Goal: Task Accomplishment & Management: Complete application form

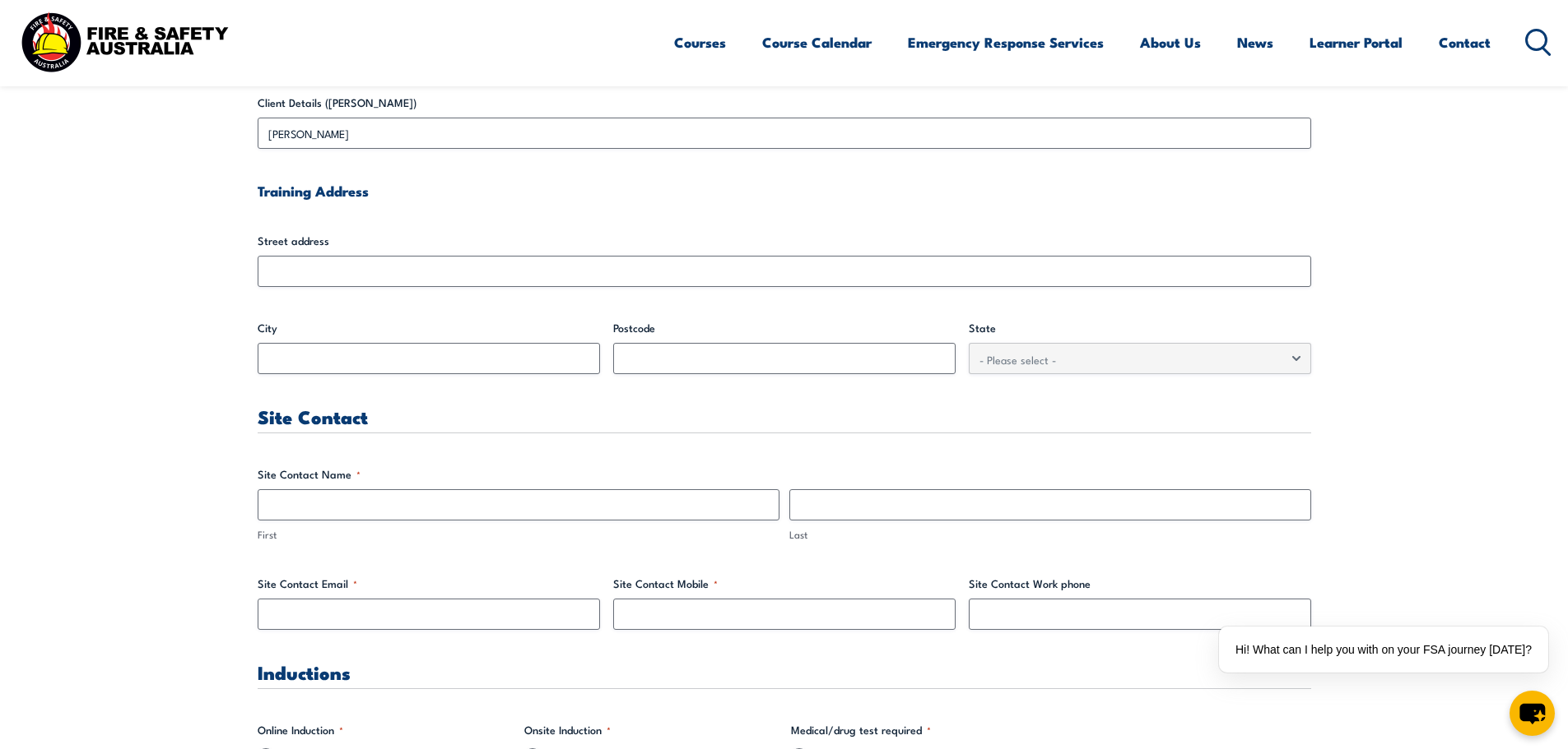
scroll to position [548, 0]
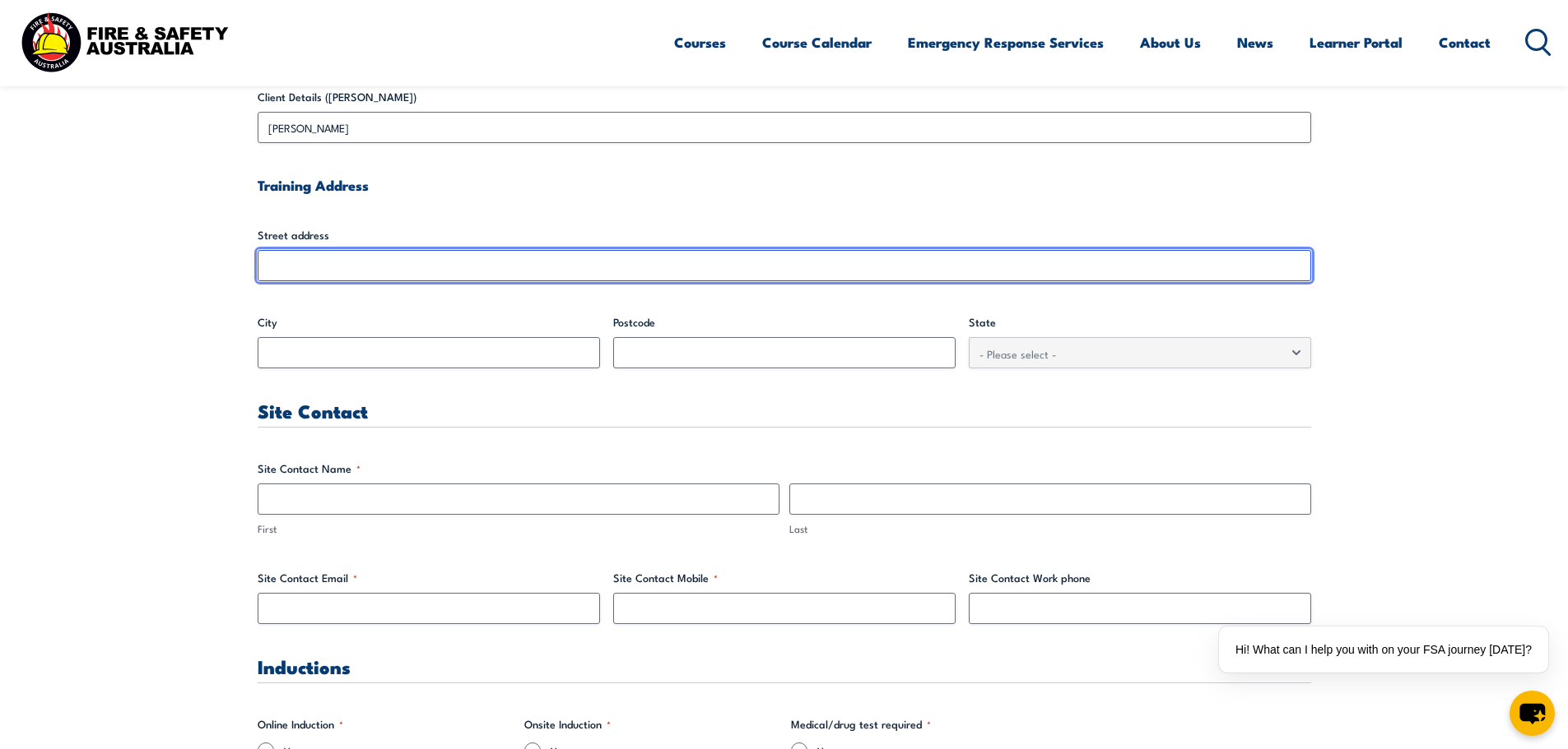
click at [305, 264] on input "Street address" at bounding box center [784, 265] width 1054 height 31
click at [851, 277] on input "Street address" at bounding box center [784, 265] width 1054 height 31
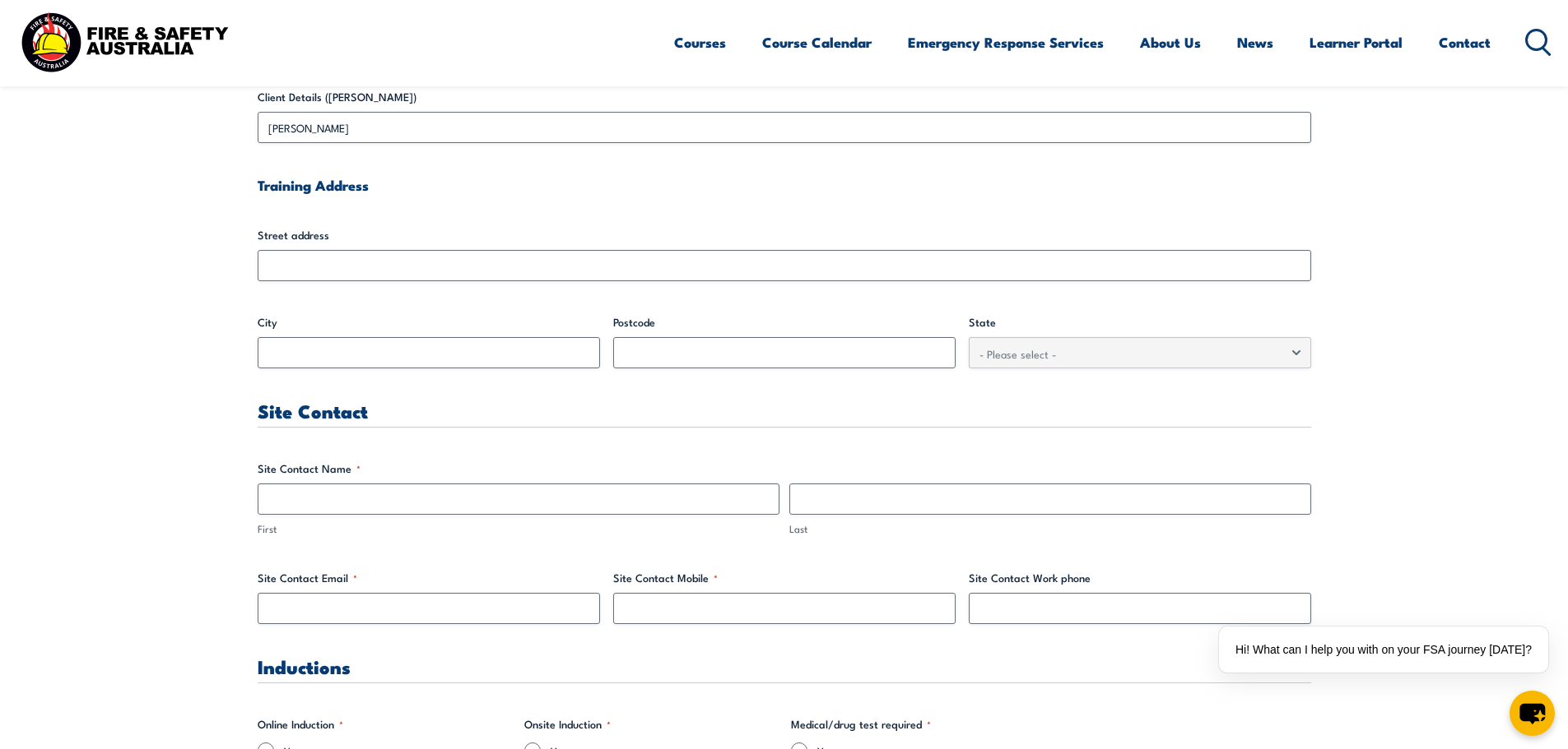
click at [486, 331] on label "City" at bounding box center [429, 322] width 343 height 17
click at [486, 337] on input "City" at bounding box center [429, 352] width 343 height 31
click at [479, 346] on input "City" at bounding box center [429, 352] width 343 height 31
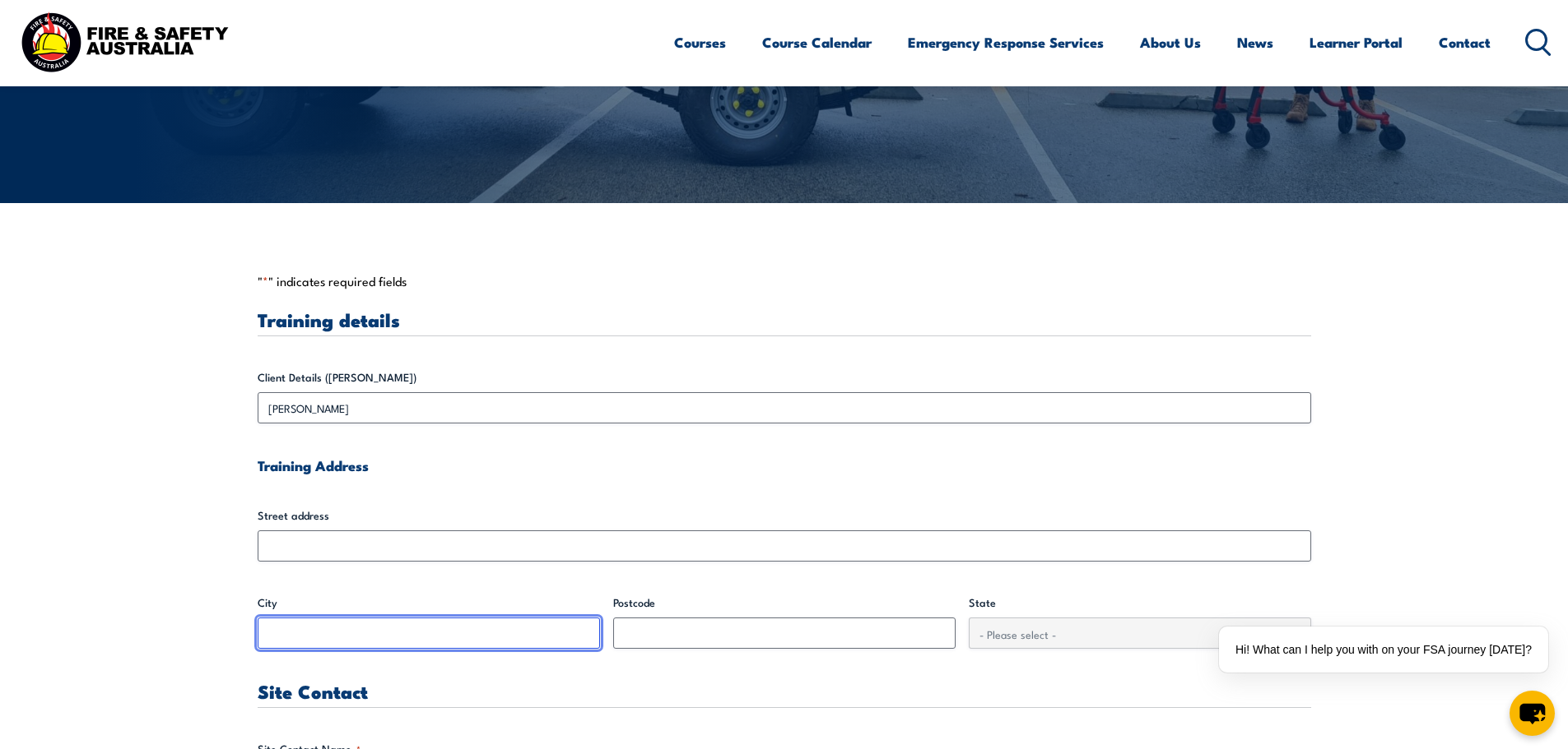
scroll to position [274, 0]
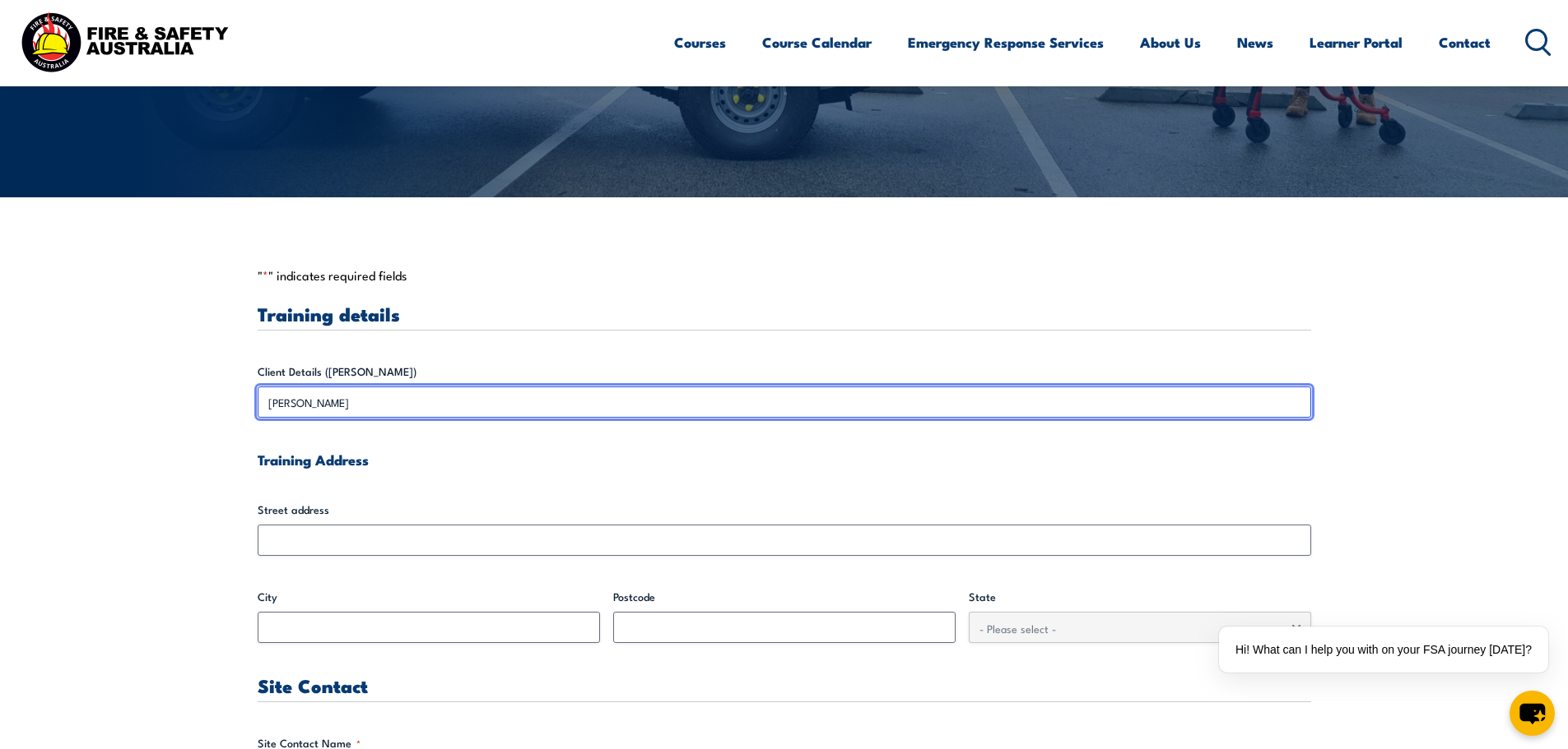
click at [392, 392] on input "[PERSON_NAME]" at bounding box center [784, 402] width 1054 height 31
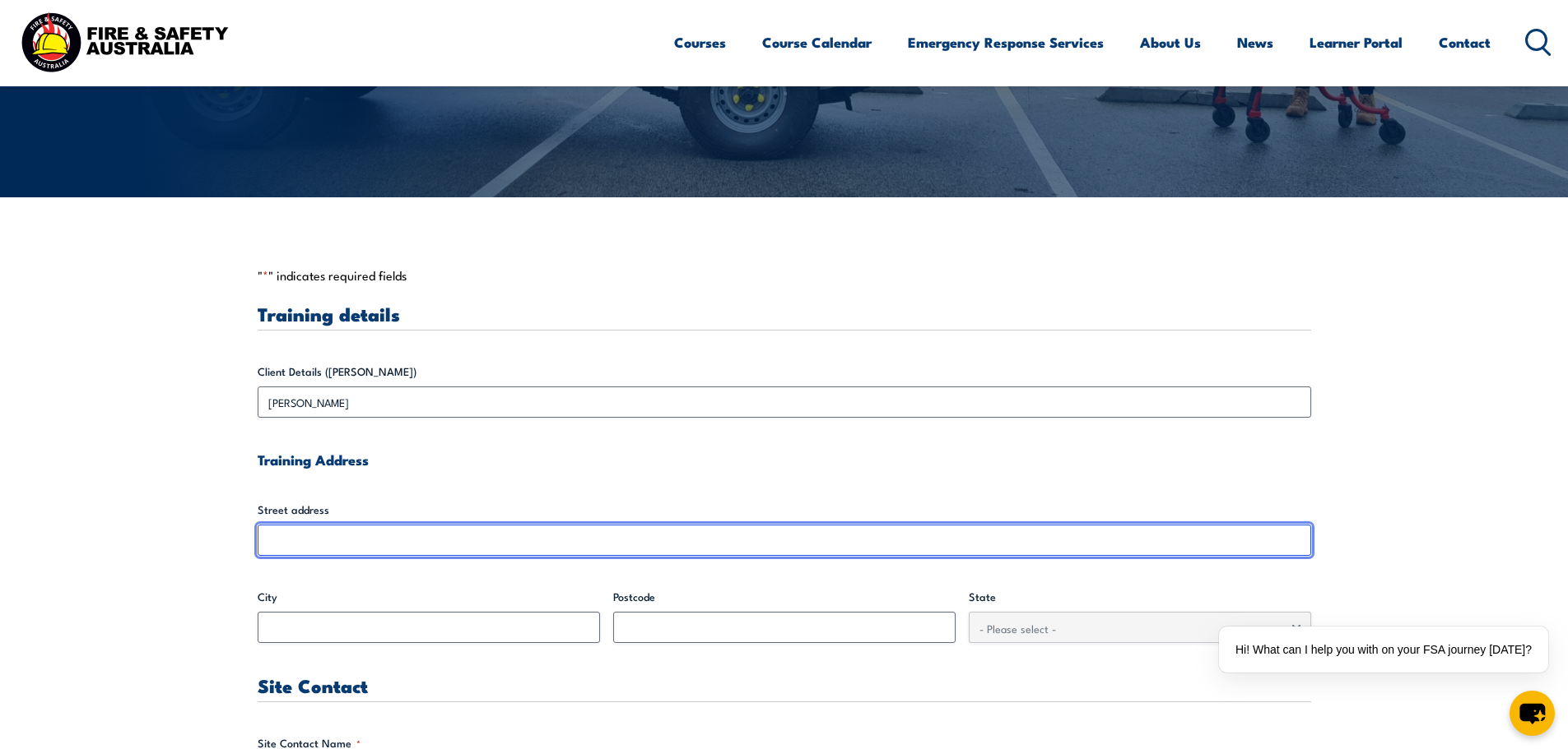
click at [330, 549] on input "Street address" at bounding box center [784, 540] width 1054 height 31
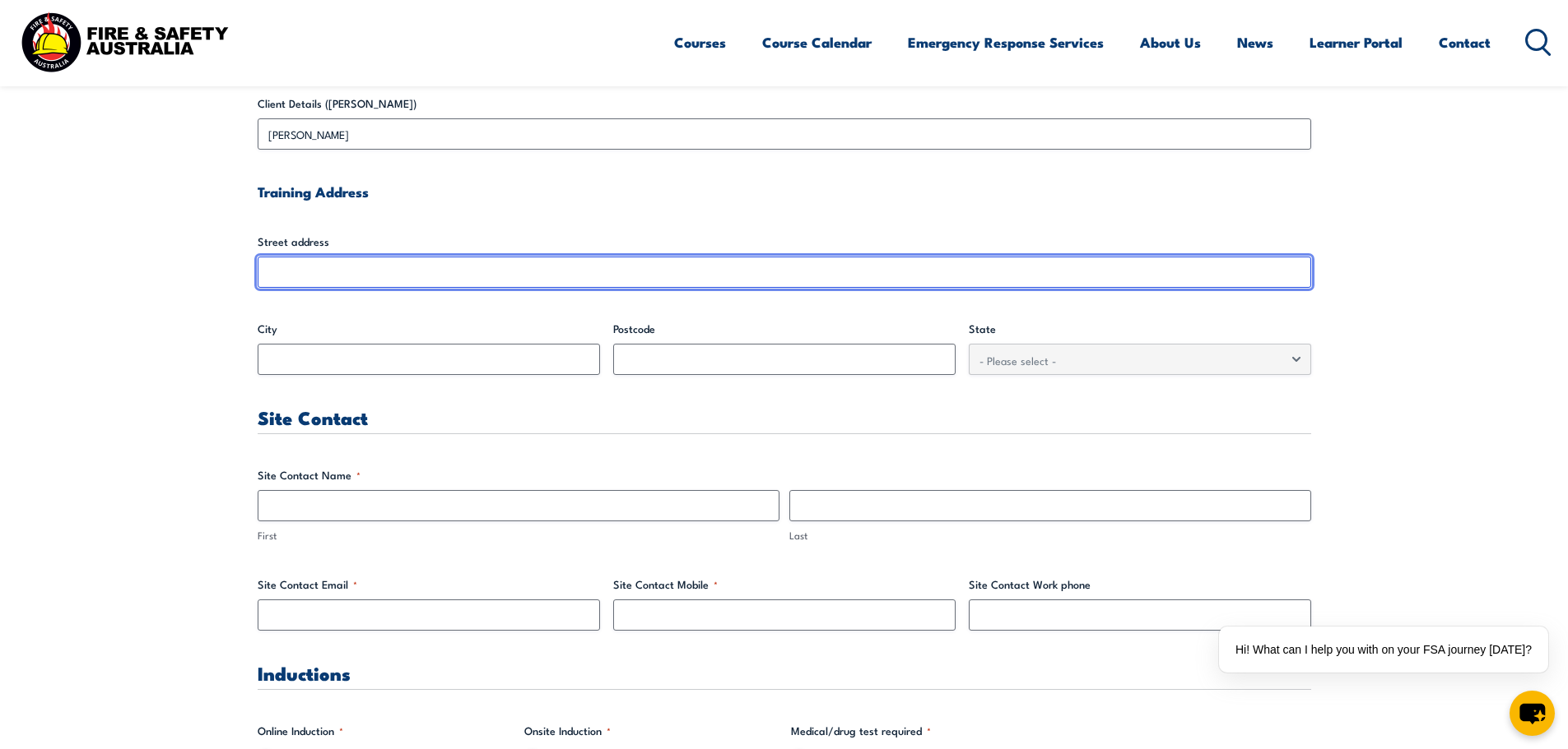
scroll to position [548, 0]
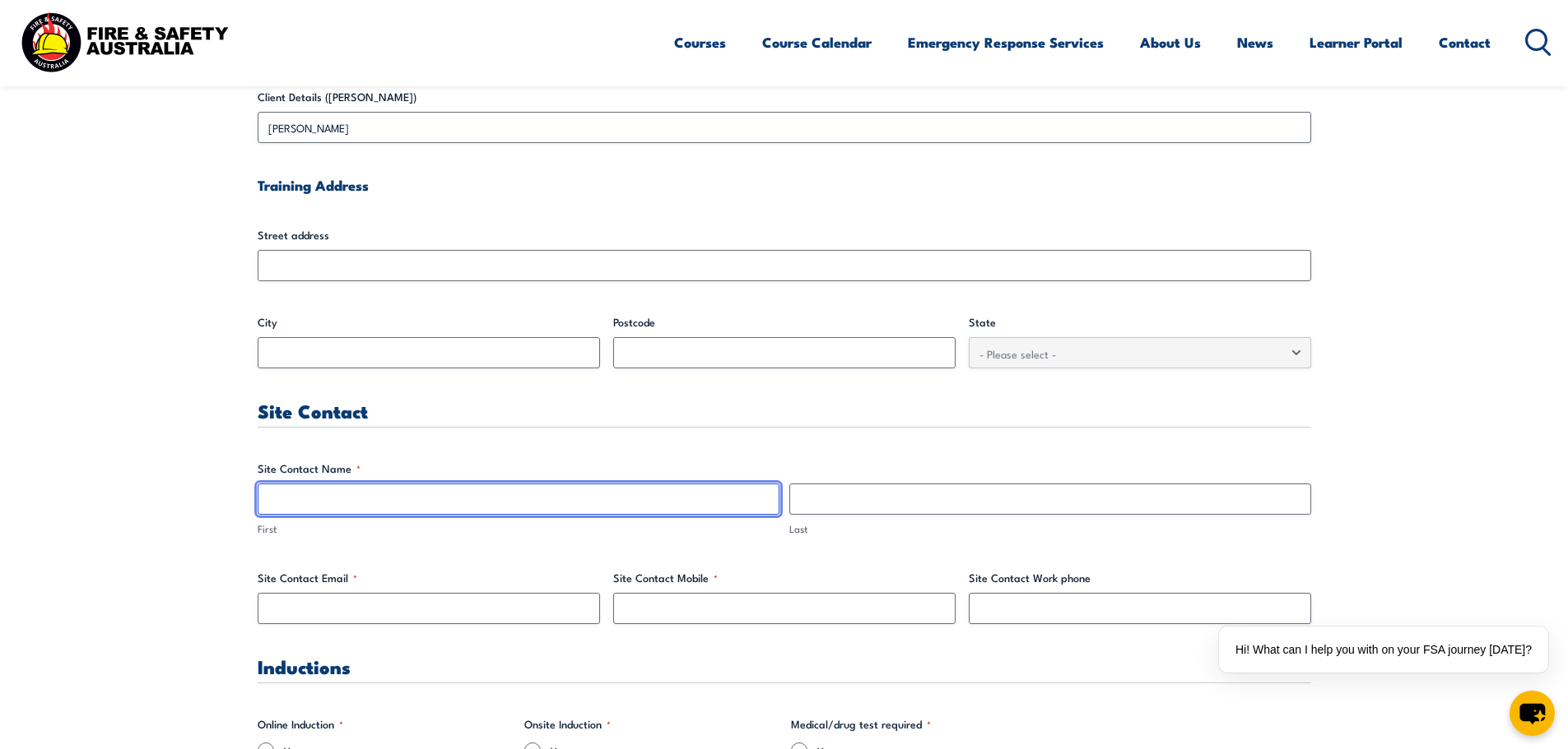
click at [403, 502] on input "First" at bounding box center [519, 499] width 522 height 31
type input "[PERSON_NAME]"
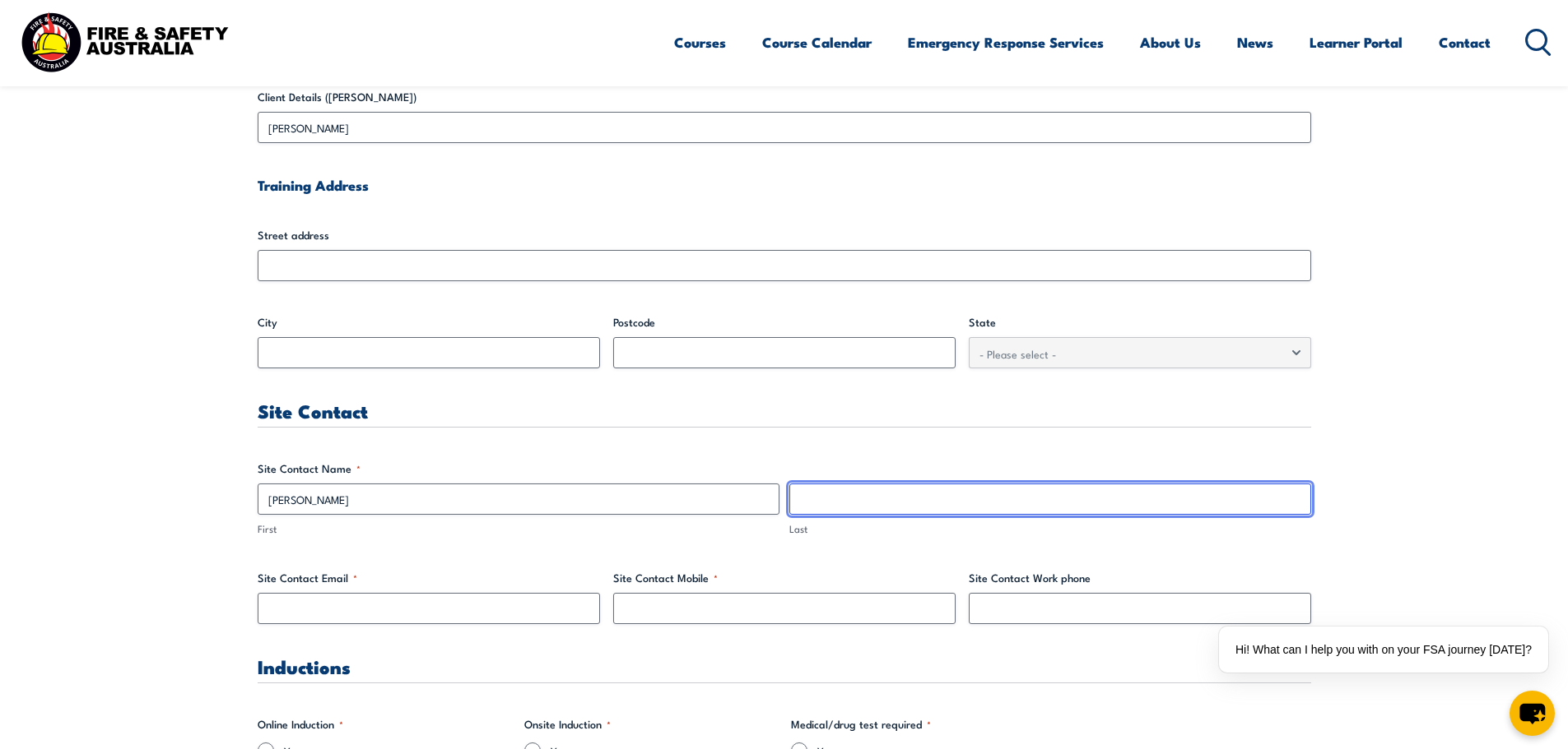
click at [881, 513] on input "Last" at bounding box center [1050, 499] width 522 height 31
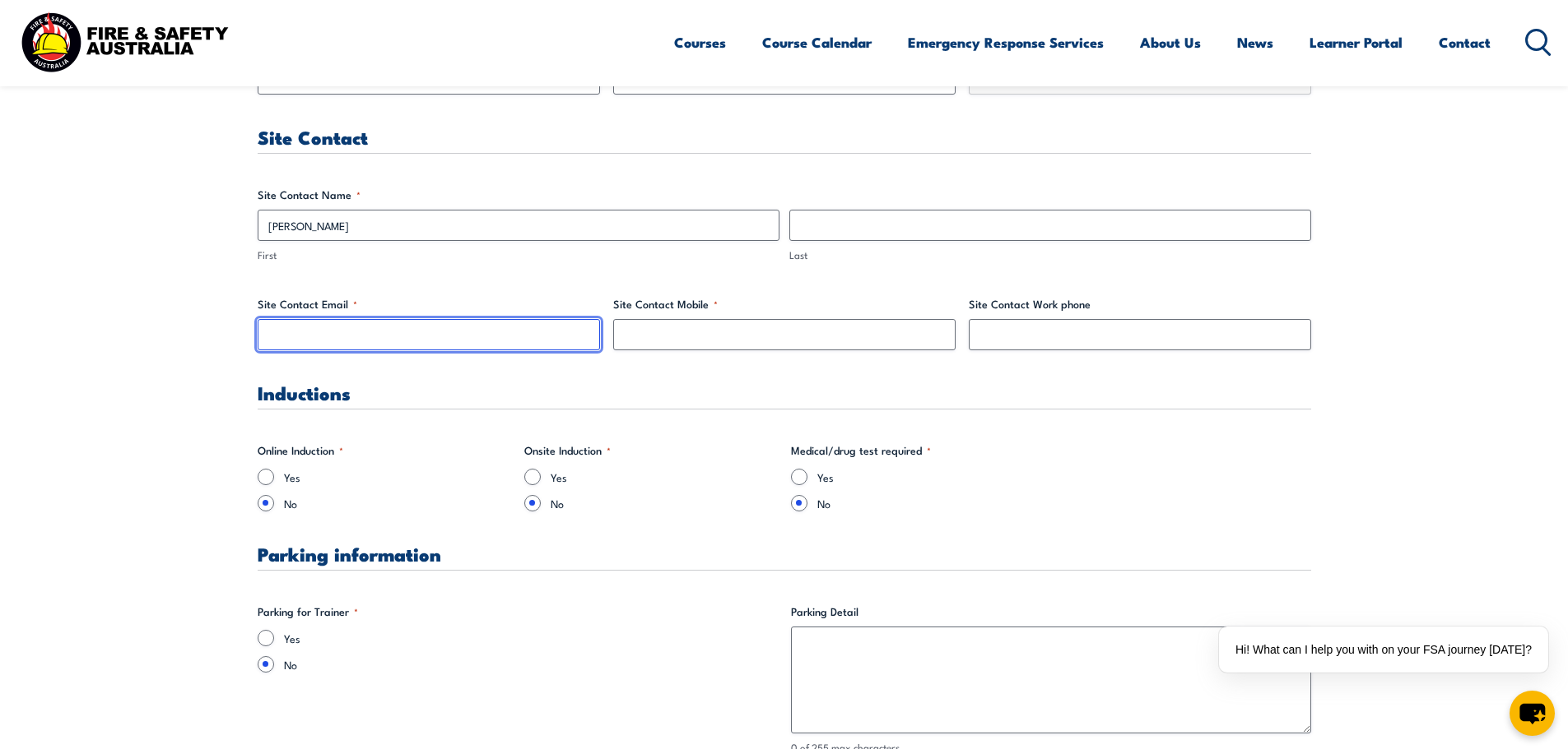
click at [391, 344] on input "Site Contact Email *" at bounding box center [429, 335] width 343 height 31
click at [321, 333] on input "Site Contact Email *" at bounding box center [429, 335] width 343 height 31
paste input "[PERSON_NAME][EMAIL_ADDRESS][PERSON_NAME][DOMAIN_NAME]"
type input "[PERSON_NAME][EMAIL_ADDRESS][PERSON_NAME][DOMAIN_NAME]"
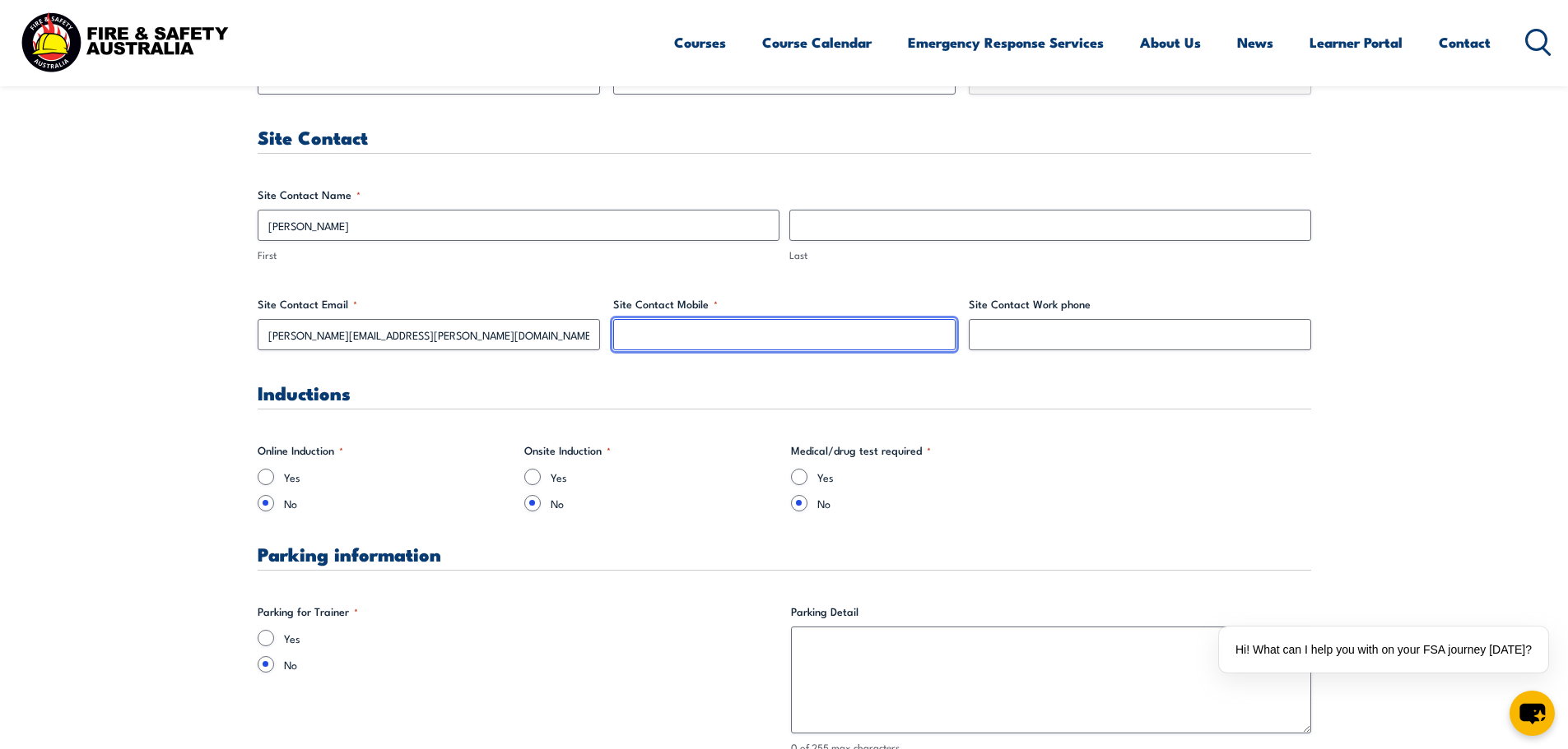
click at [685, 324] on input "Site Contact Mobile *" at bounding box center [785, 335] width 343 height 31
paste input "[PHONE_NUMBER]"
drag, startPoint x: 640, startPoint y: 333, endPoint x: 532, endPoint y: 334, distance: 108.0
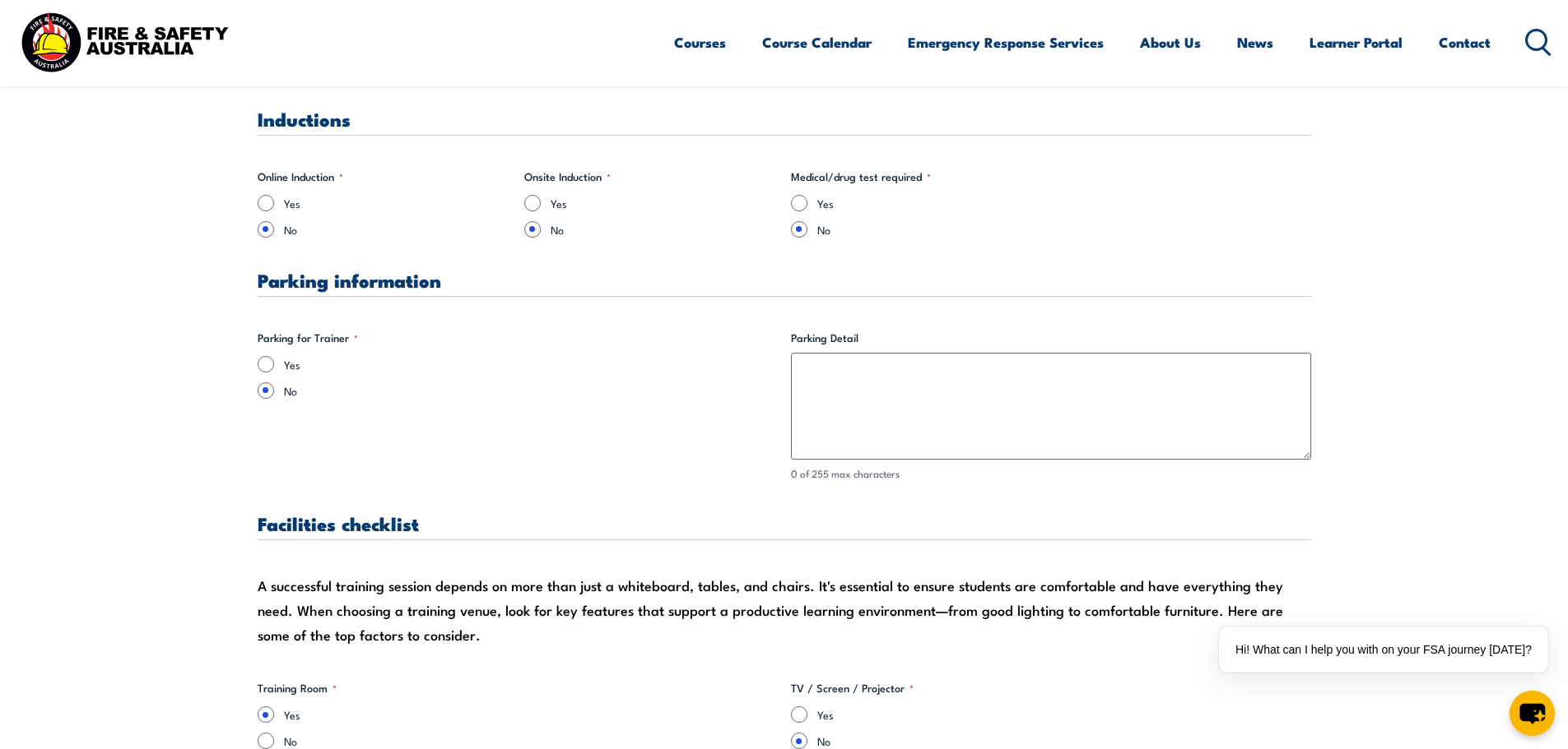
type input "0491286325"
click at [267, 364] on input "Yes" at bounding box center [265, 364] width 17 height 17
radio input "true"
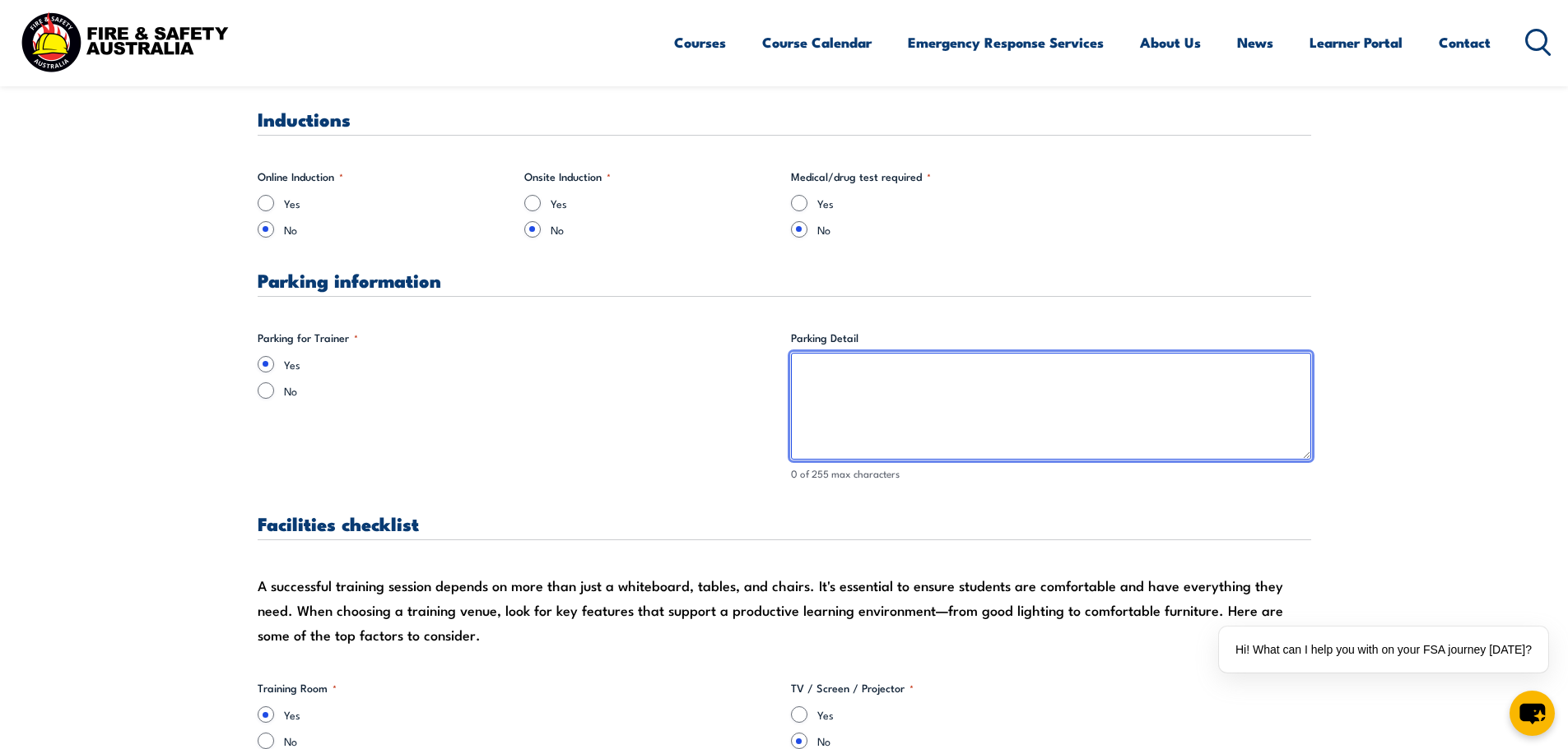
click at [958, 404] on textarea "Parking Detail" at bounding box center [1051, 406] width 520 height 107
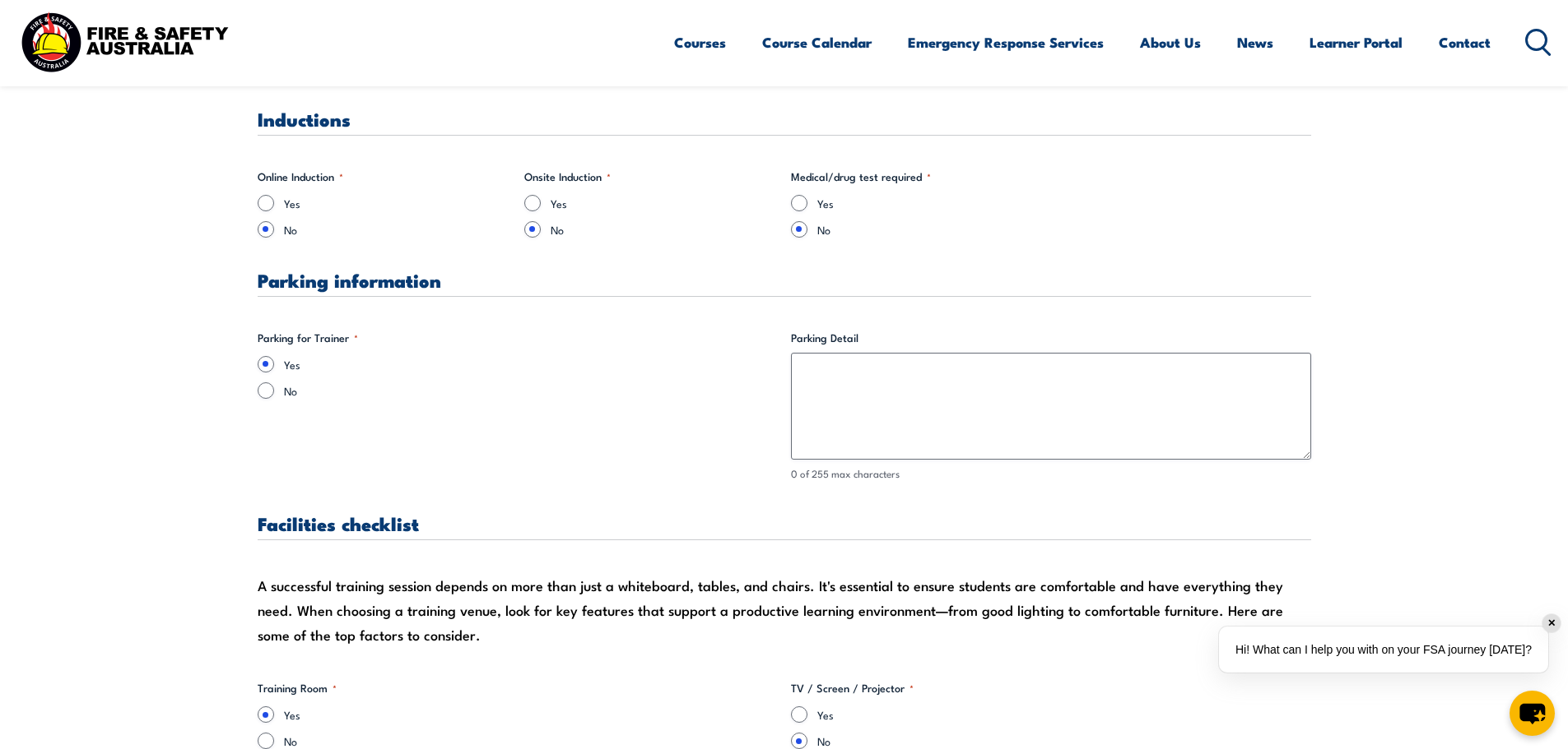
click at [1550, 623] on div "✕" at bounding box center [1551, 623] width 18 height 18
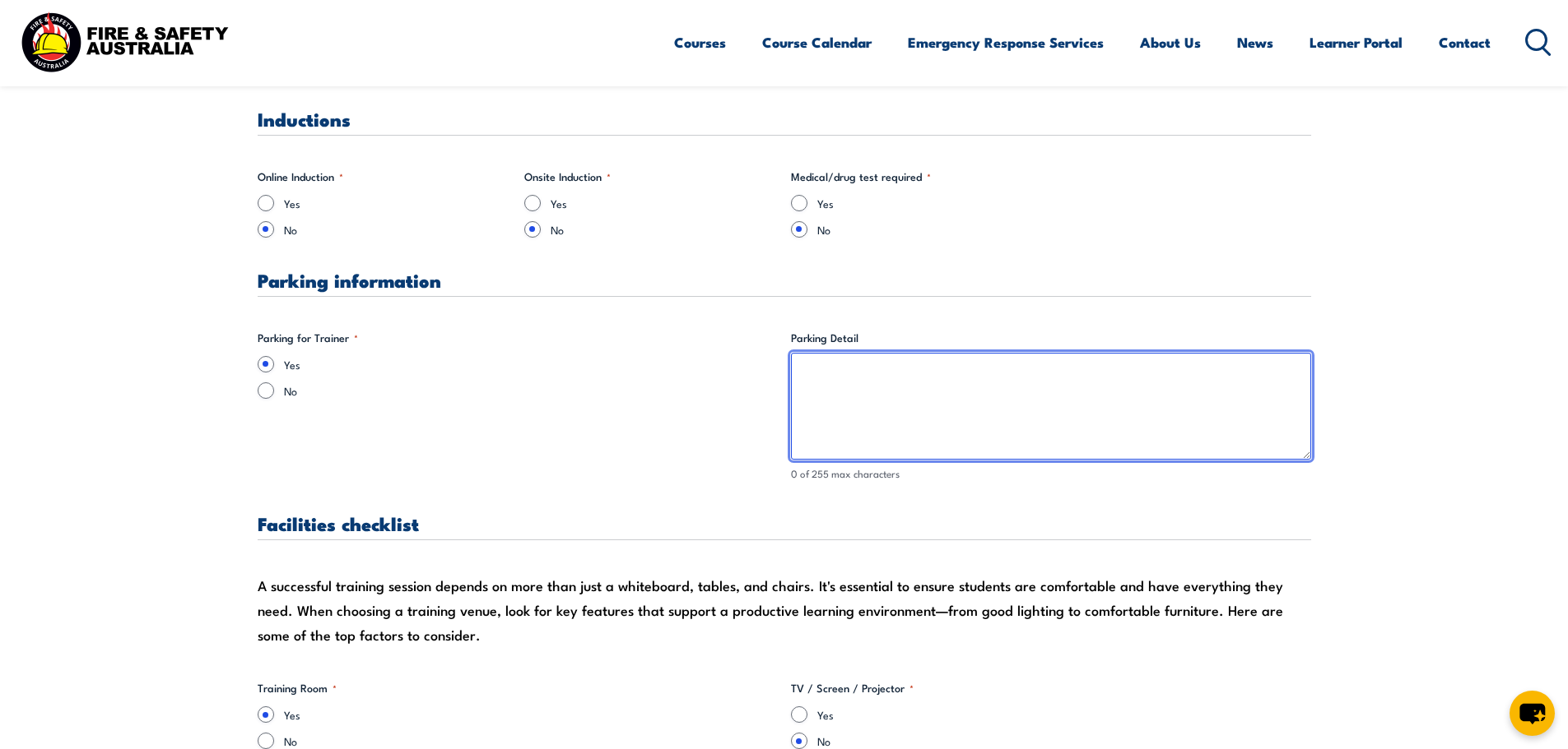
click at [825, 376] on textarea "Parking Detail" at bounding box center [1051, 406] width 520 height 107
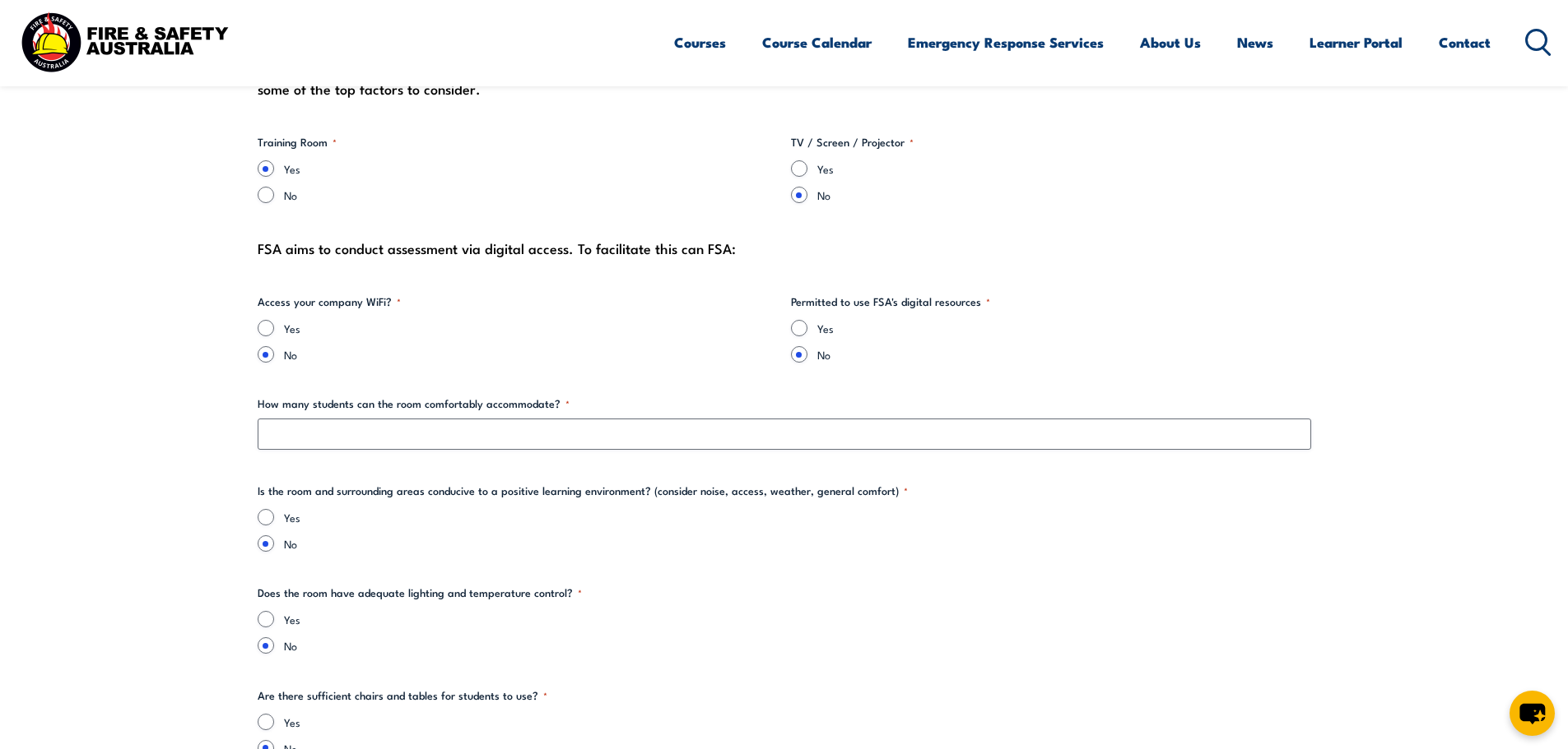
scroll to position [1645, 0]
click at [281, 511] on div "Yes" at bounding box center [784, 515] width 1054 height 17
click at [265, 514] on input "Yes" at bounding box center [265, 515] width 17 height 17
radio input "true"
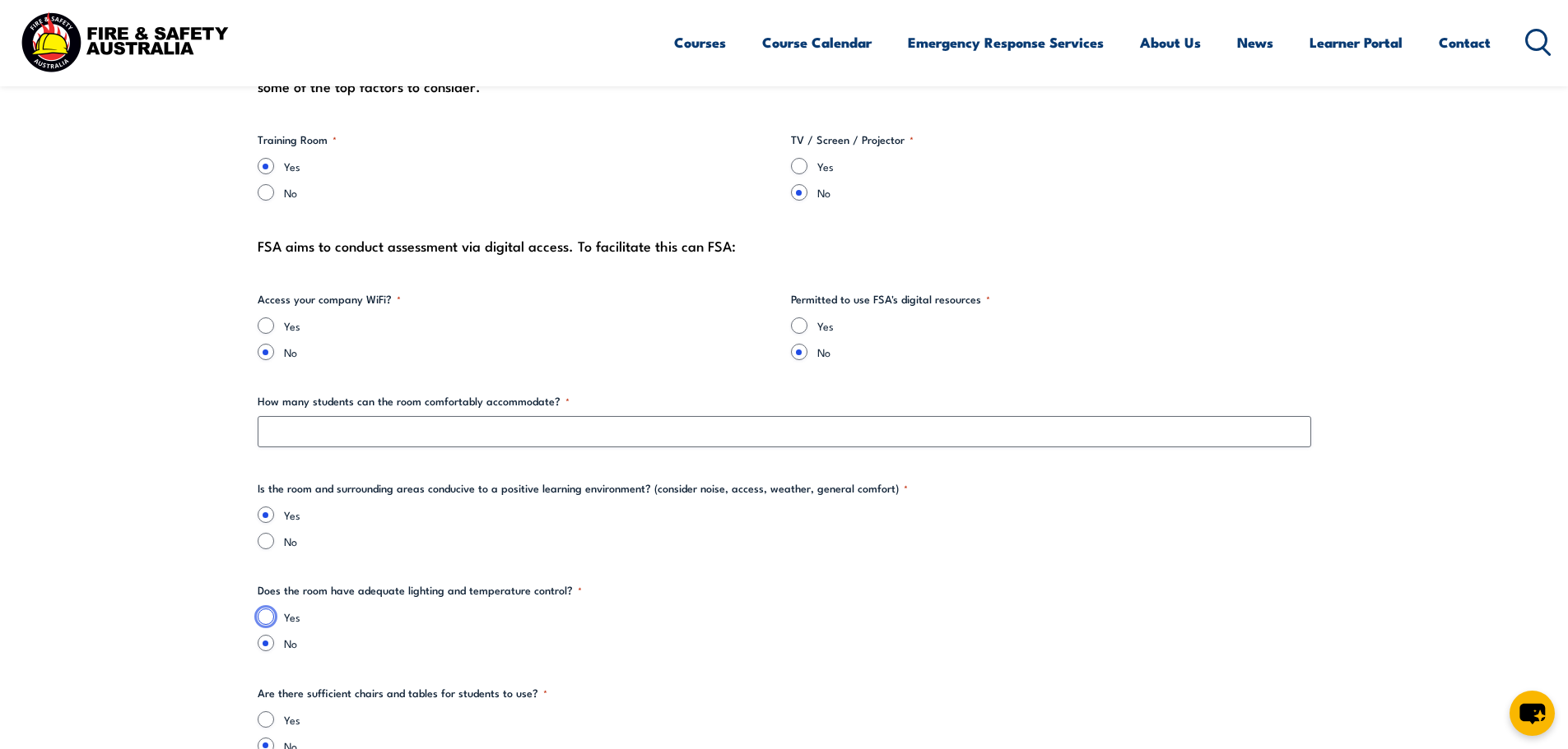
click at [265, 620] on input "Yes" at bounding box center [265, 617] width 17 height 17
radio input "true"
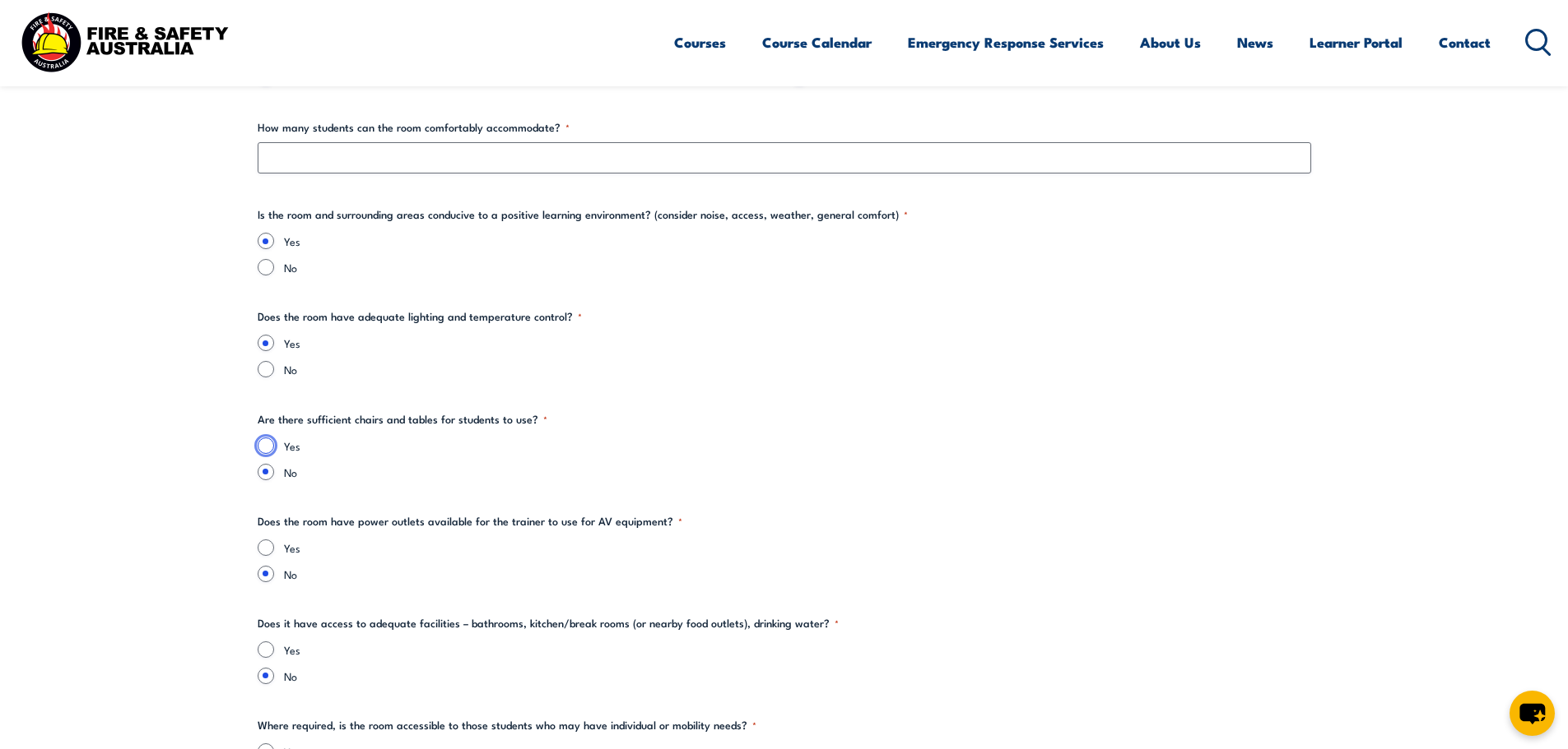
click at [265, 441] on input "Yes" at bounding box center [265, 445] width 17 height 17
radio input "true"
click at [262, 551] on input "Yes" at bounding box center [265, 548] width 17 height 17
radio input "true"
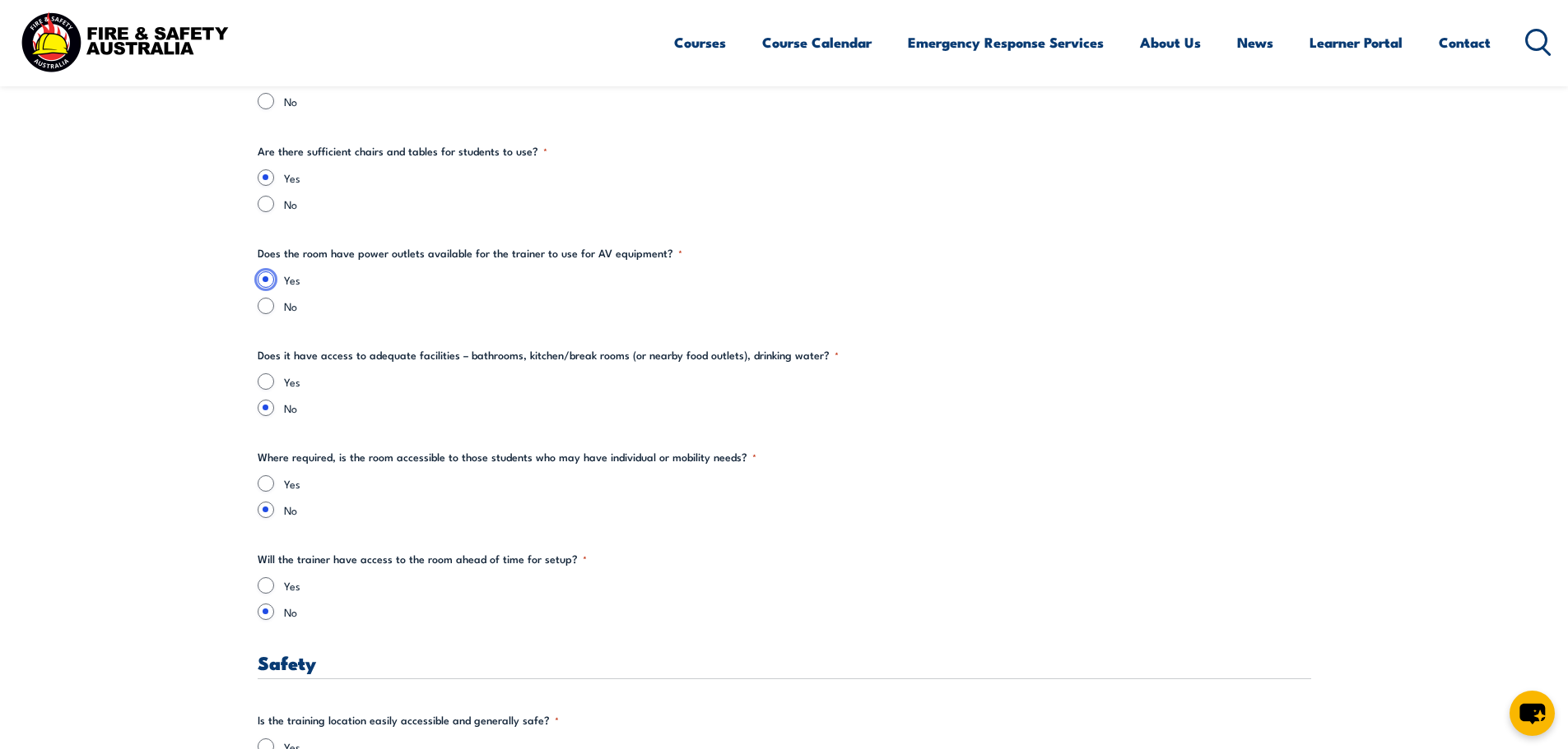
scroll to position [2194, 0]
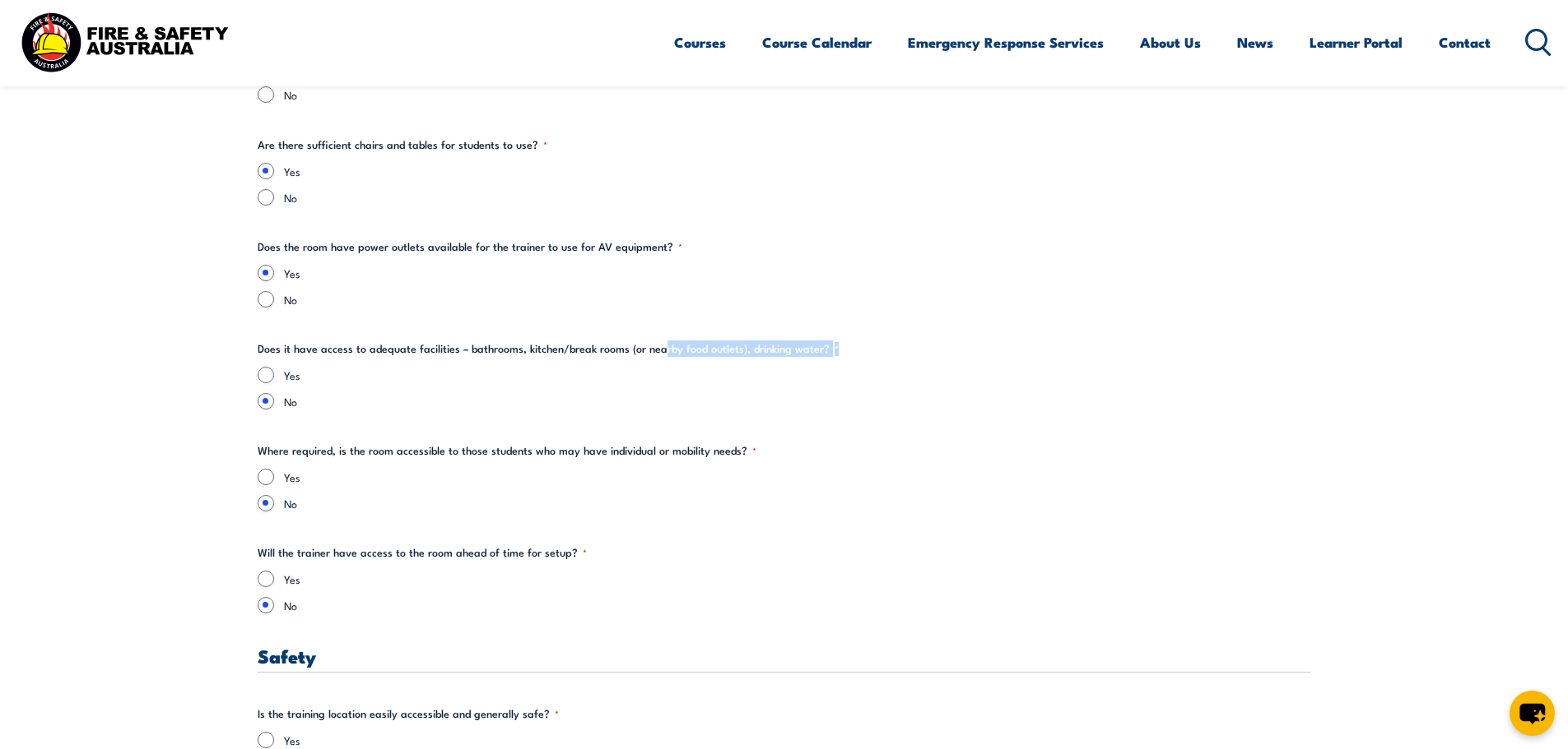
drag, startPoint x: 258, startPoint y: 359, endPoint x: 681, endPoint y: 346, distance: 423.2
click at [681, 346] on fieldset "Does it have access to adequate facilities – bathrooms, kitchen/break rooms (or…" at bounding box center [784, 375] width 1054 height 69
click at [263, 371] on input "Yes" at bounding box center [265, 374] width 17 height 17
radio input "true"
click at [307, 467] on fieldset "Where required, is the room accessible to those students who may have individua…" at bounding box center [784, 477] width 1054 height 69
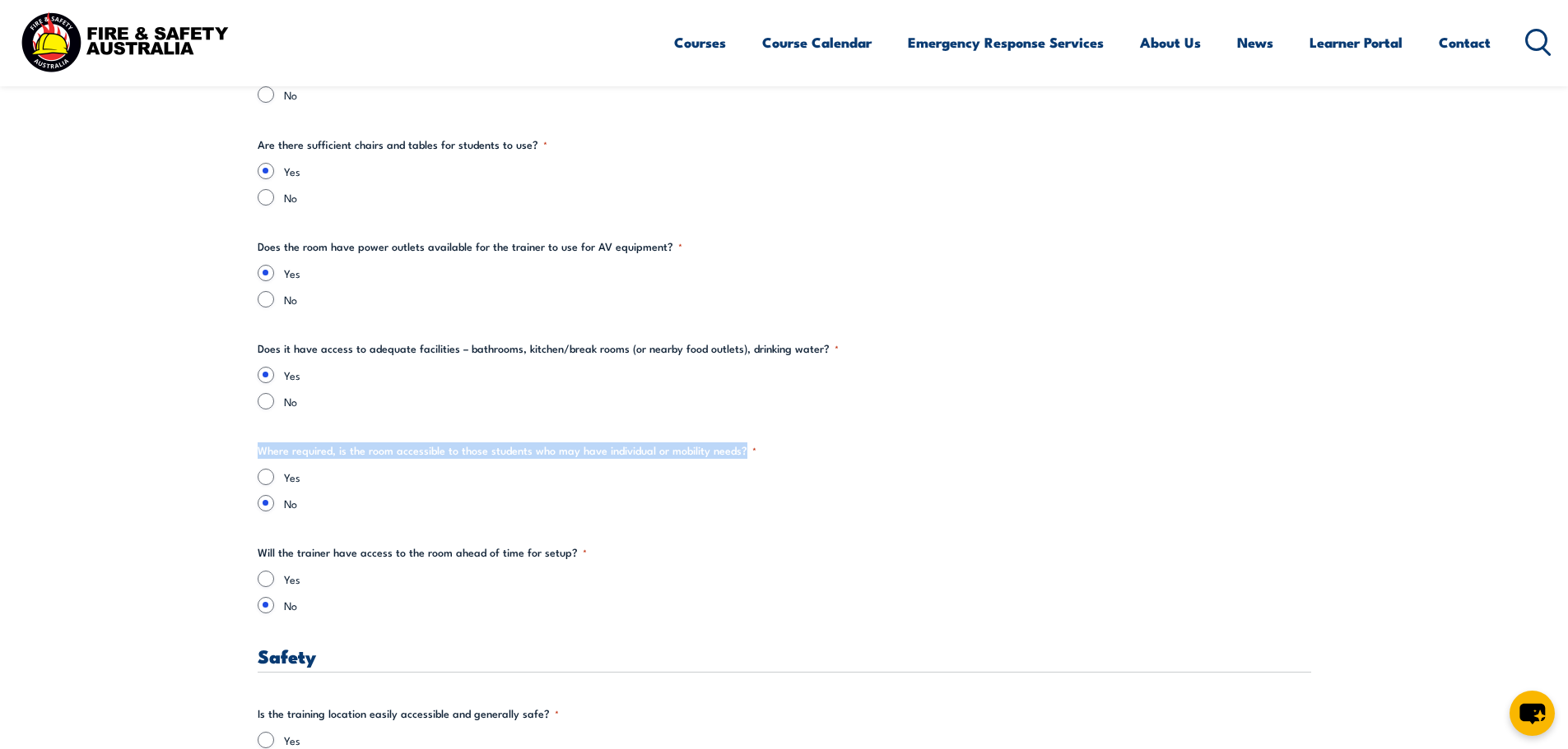
drag, startPoint x: 249, startPoint y: 447, endPoint x: 803, endPoint y: 454, distance: 554.0
click at [275, 476] on div "Yes" at bounding box center [784, 477] width 1054 height 17
click at [265, 481] on input "Yes" at bounding box center [265, 477] width 17 height 17
radio input "true"
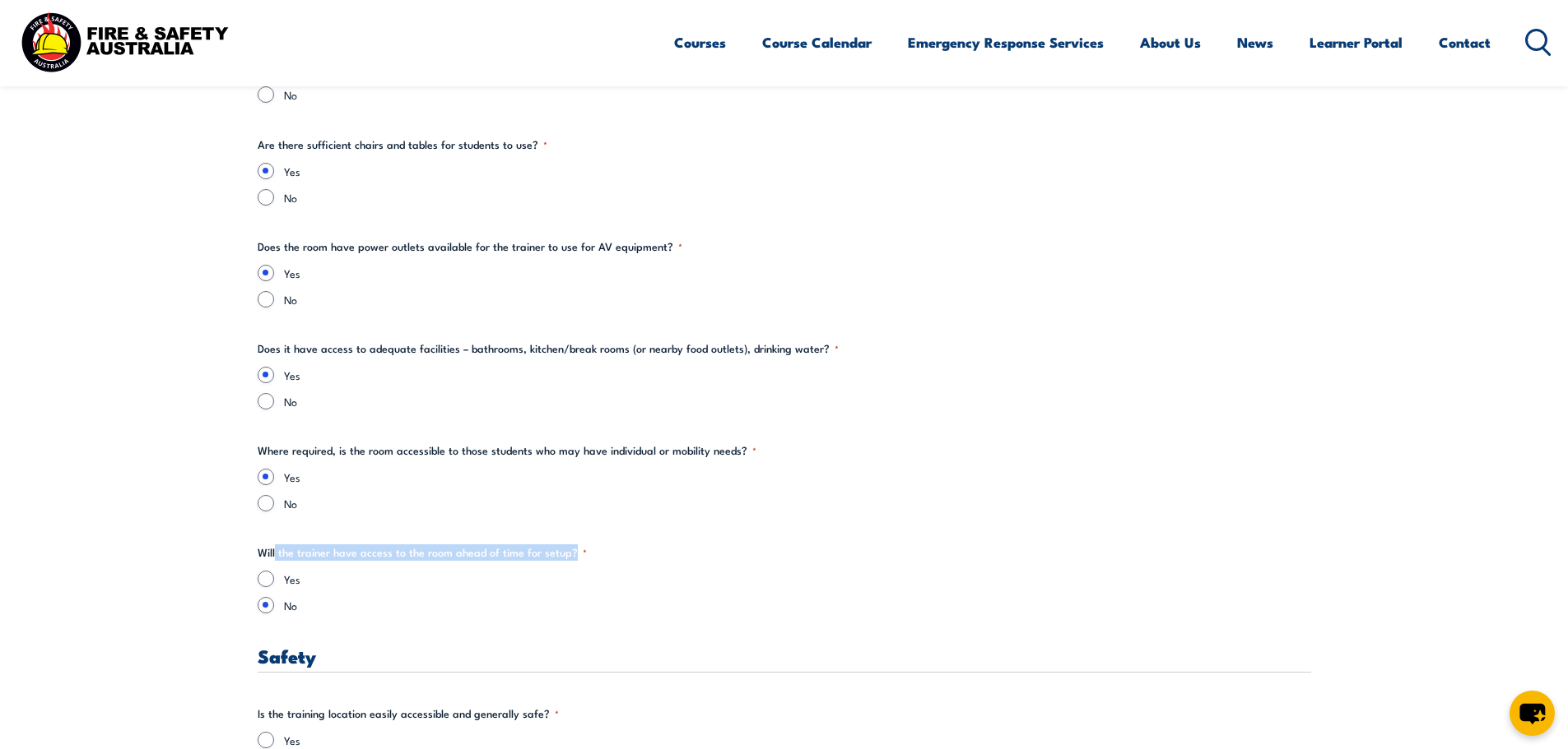
drag, startPoint x: 321, startPoint y: 552, endPoint x: 608, endPoint y: 550, distance: 287.0
click at [608, 550] on fieldset "Will the trainer have access to the room ahead of time for setup? * Yes No" at bounding box center [784, 579] width 1054 height 69
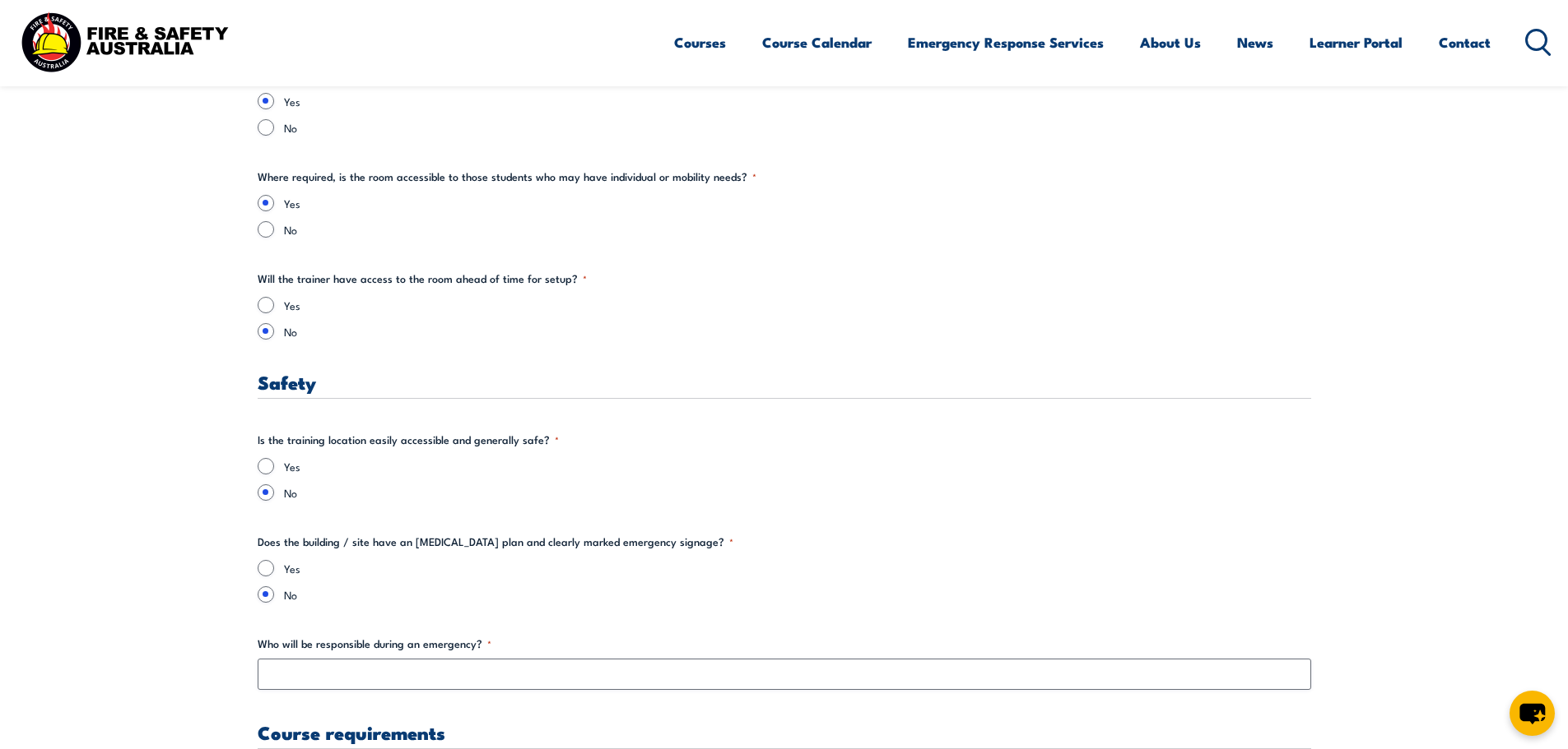
click at [267, 291] on fieldset "Will the trainer have access to the room ahead of time for setup? * Yes No" at bounding box center [784, 305] width 1054 height 69
click at [265, 298] on input "Yes" at bounding box center [265, 305] width 17 height 17
radio input "true"
click at [262, 468] on input "Yes" at bounding box center [265, 466] width 17 height 17
radio input "true"
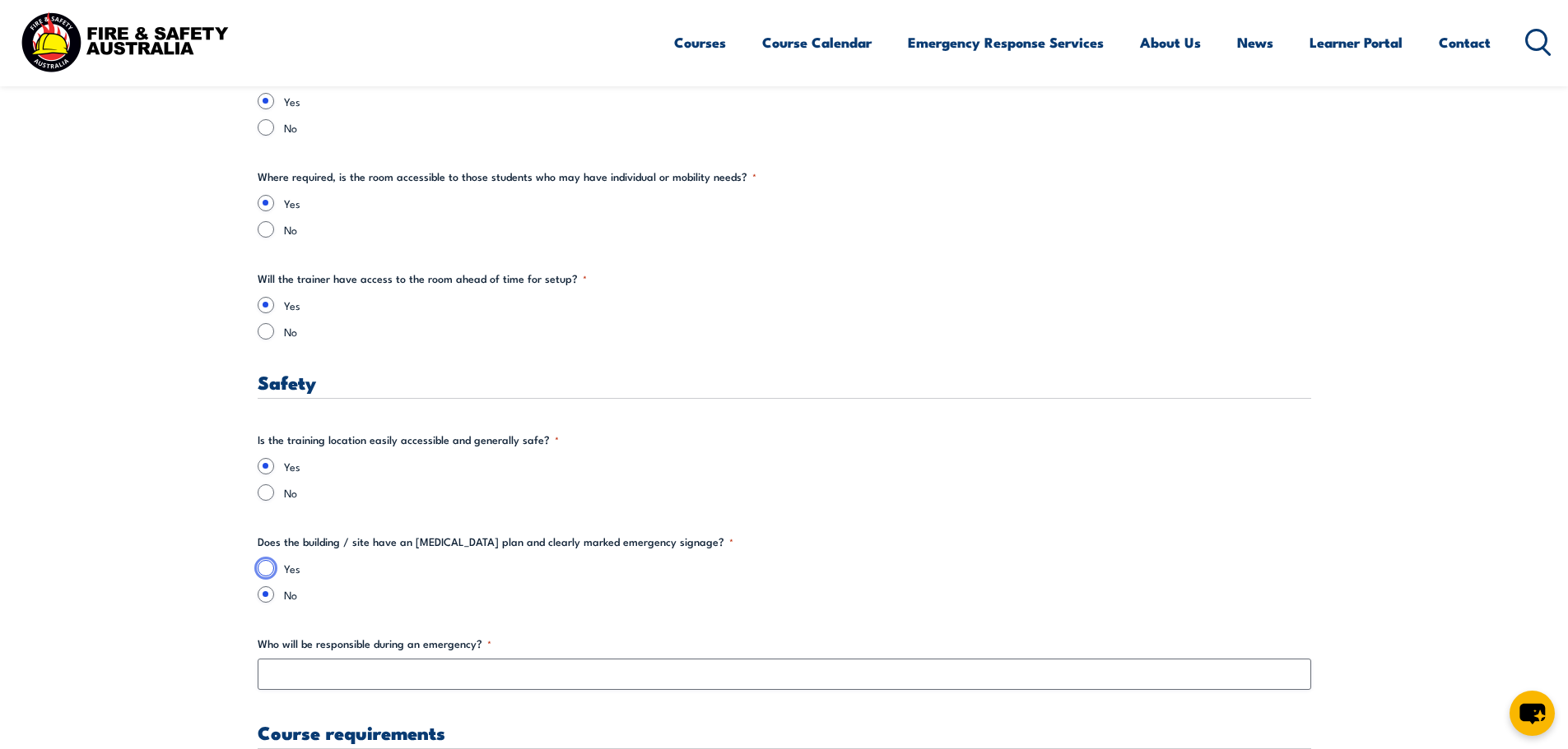
click at [263, 569] on input "Yes" at bounding box center [265, 568] width 17 height 17
radio input "true"
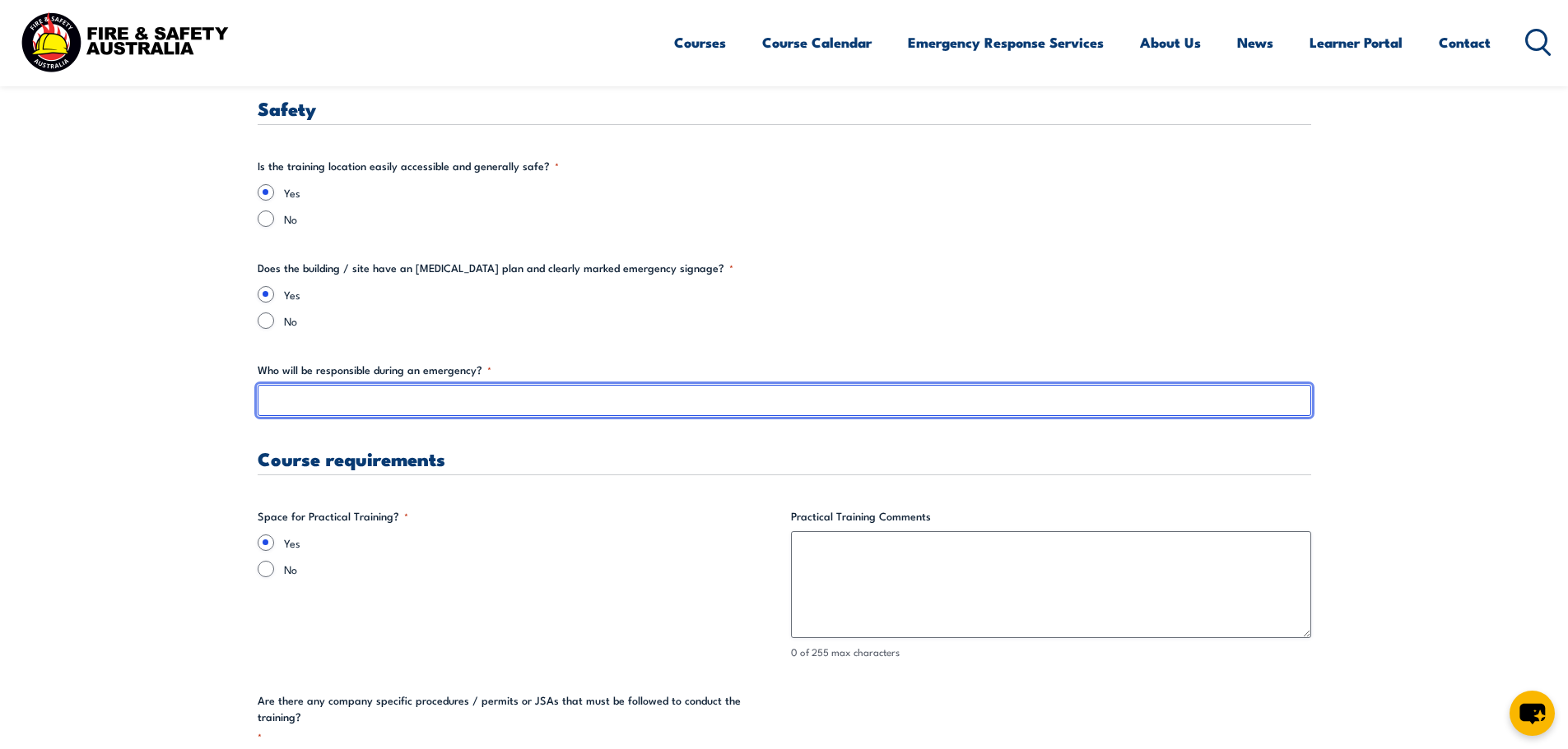
click at [379, 397] on input "Who will be responsible during an emergency? *" at bounding box center [784, 400] width 1054 height 31
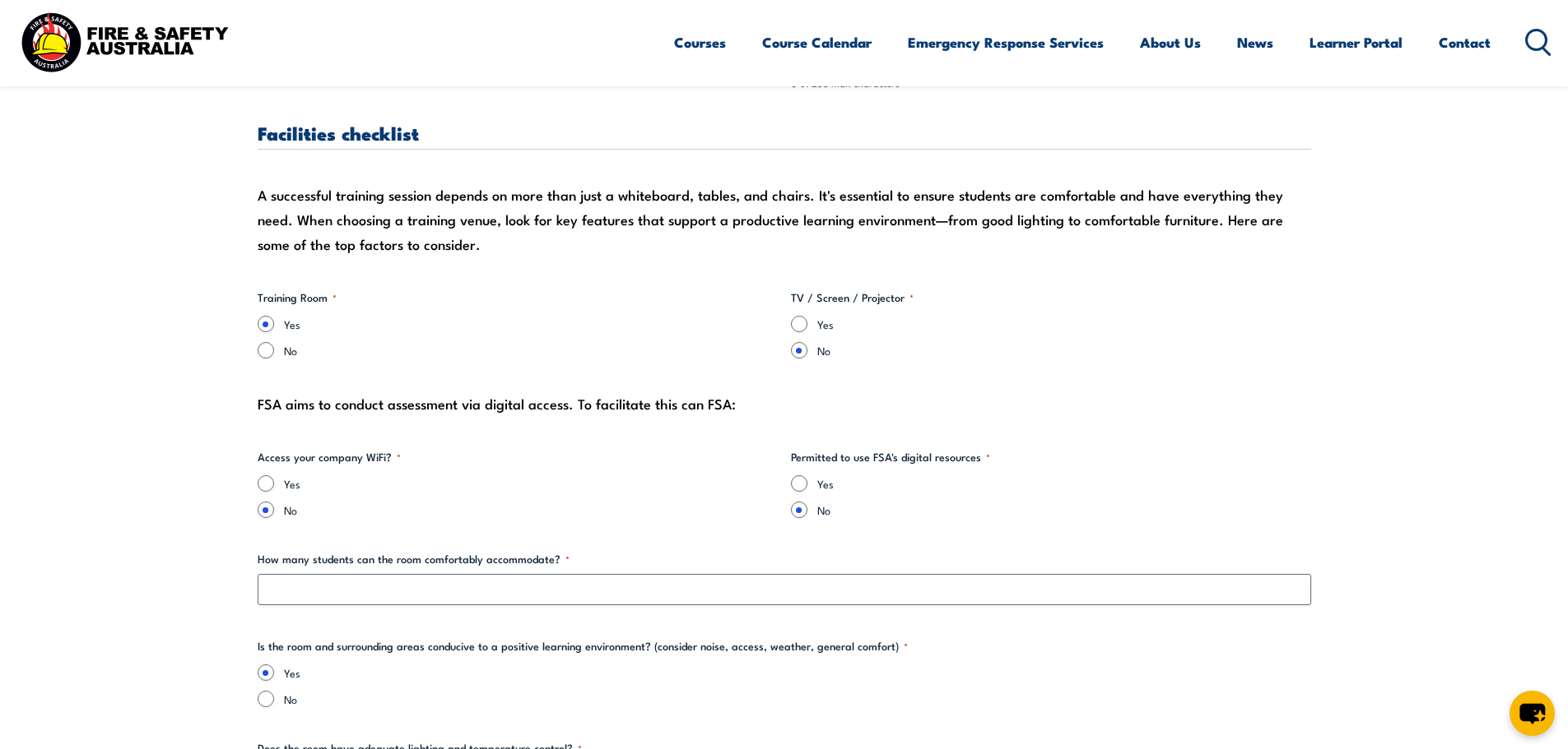
scroll to position [1108, 0]
